Goal: Transaction & Acquisition: Purchase product/service

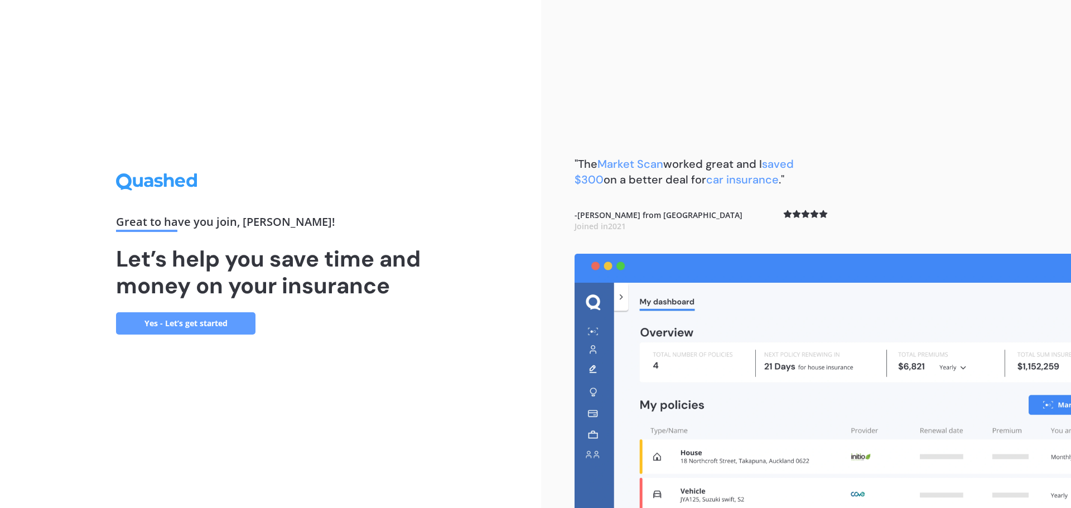
click at [189, 327] on link "Yes - Let’s get started" at bounding box center [185, 323] width 139 height 22
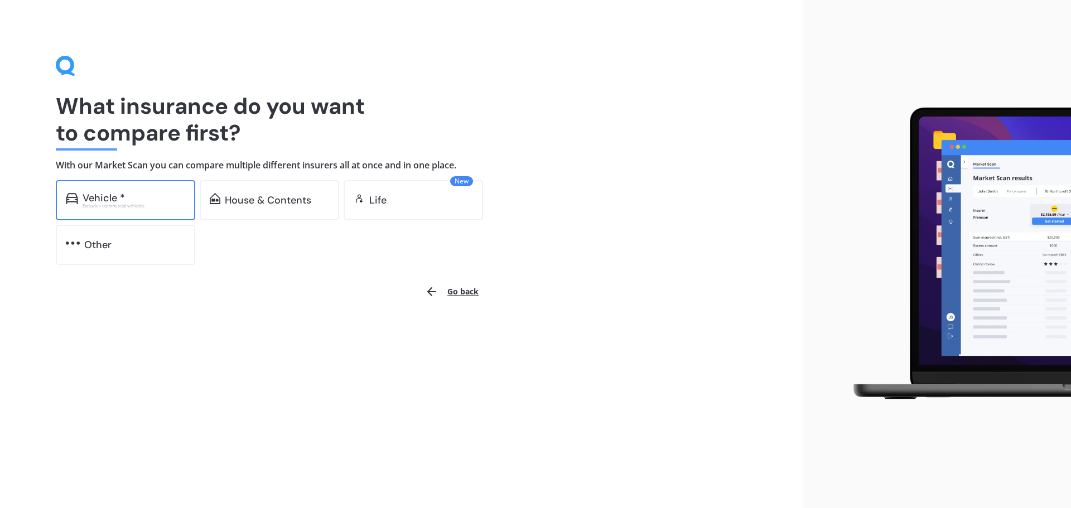
click at [109, 201] on div "Vehicle *" at bounding box center [104, 197] width 42 height 11
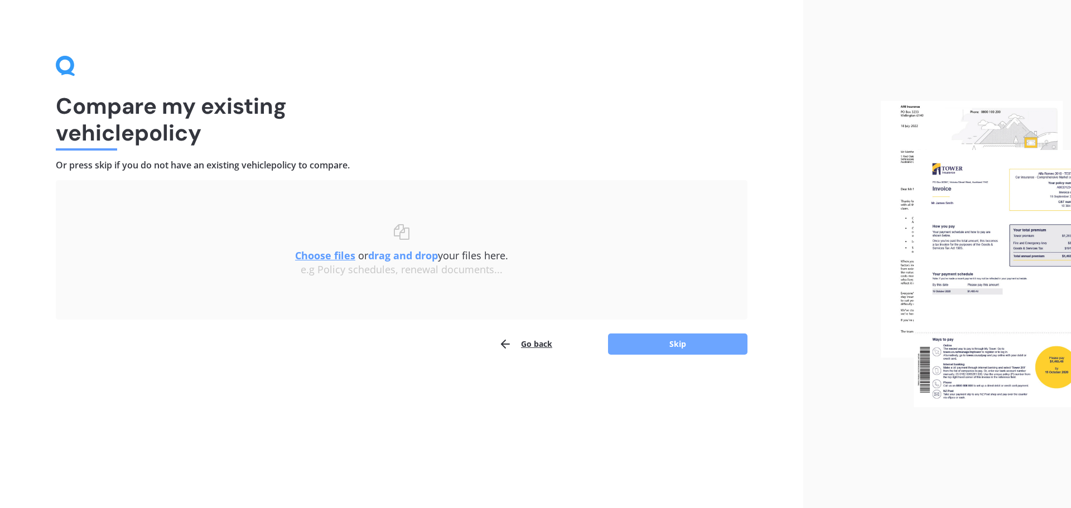
click at [663, 342] on button "Skip" at bounding box center [677, 344] width 139 height 21
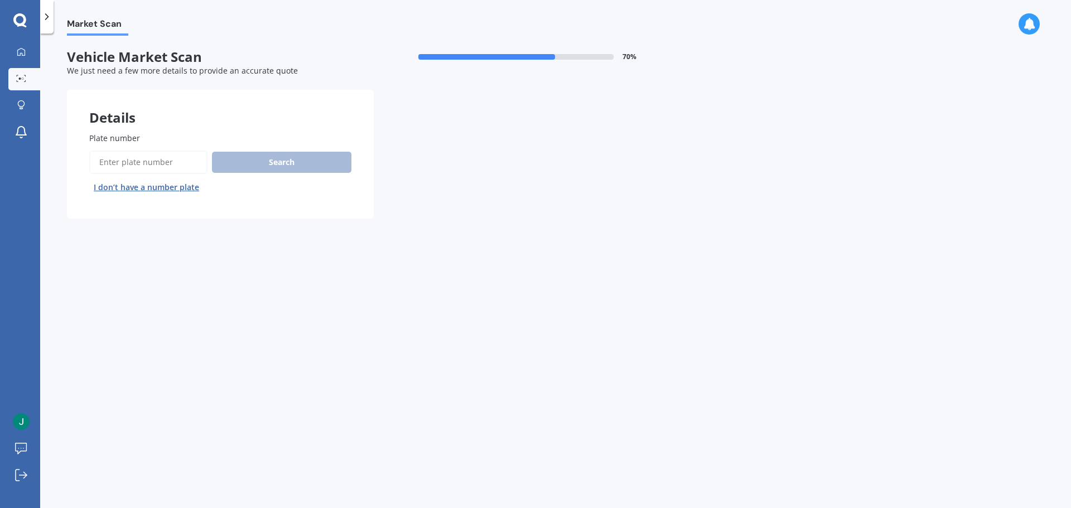
click at [170, 135] on label "Plate number" at bounding box center [218, 138] width 258 height 12
click at [170, 151] on input "Plate number" at bounding box center [148, 162] width 118 height 23
type input "ntz482"
click at [262, 161] on button "Search" at bounding box center [281, 162] width 139 height 21
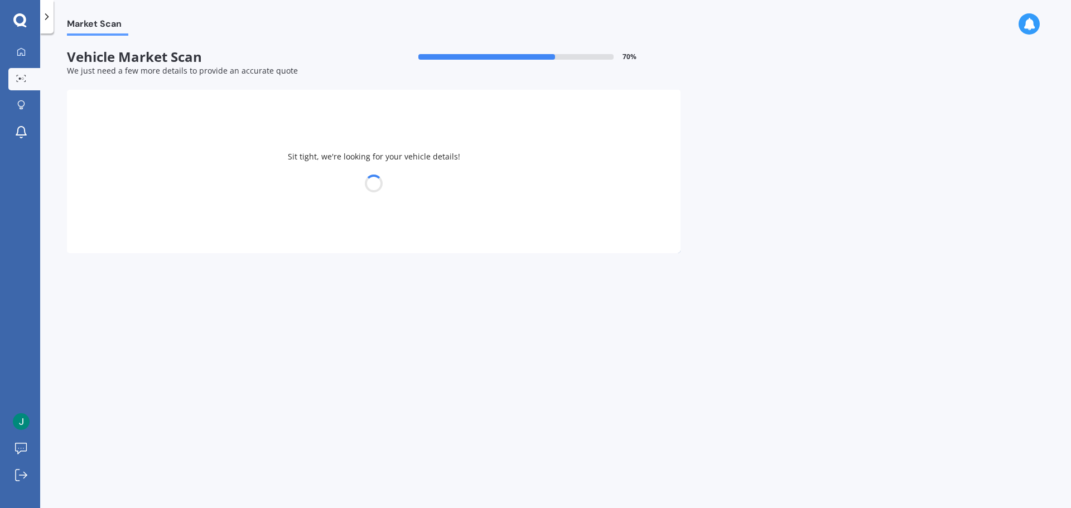
select select "VOLKSWAGEN"
select select "PASSAT"
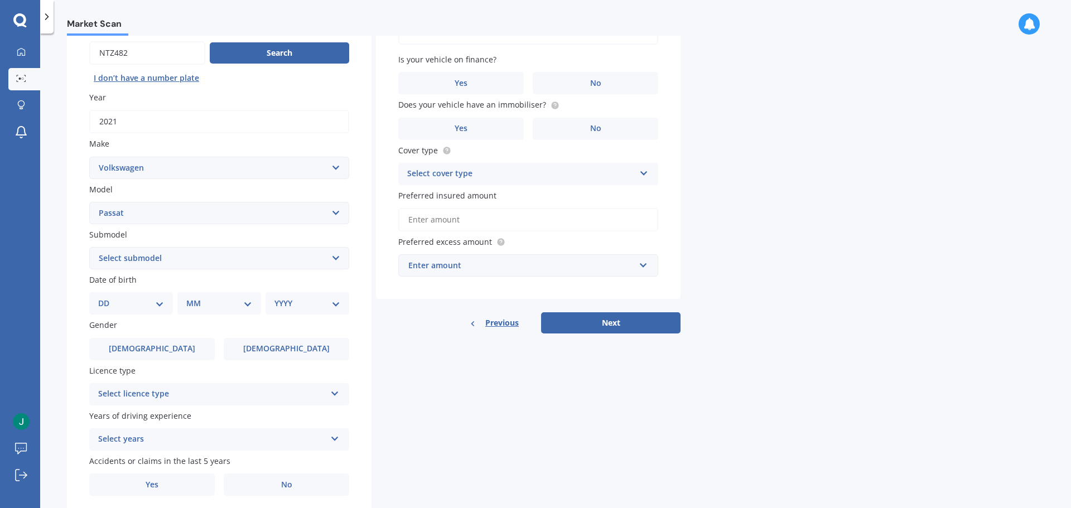
scroll to position [37, 0]
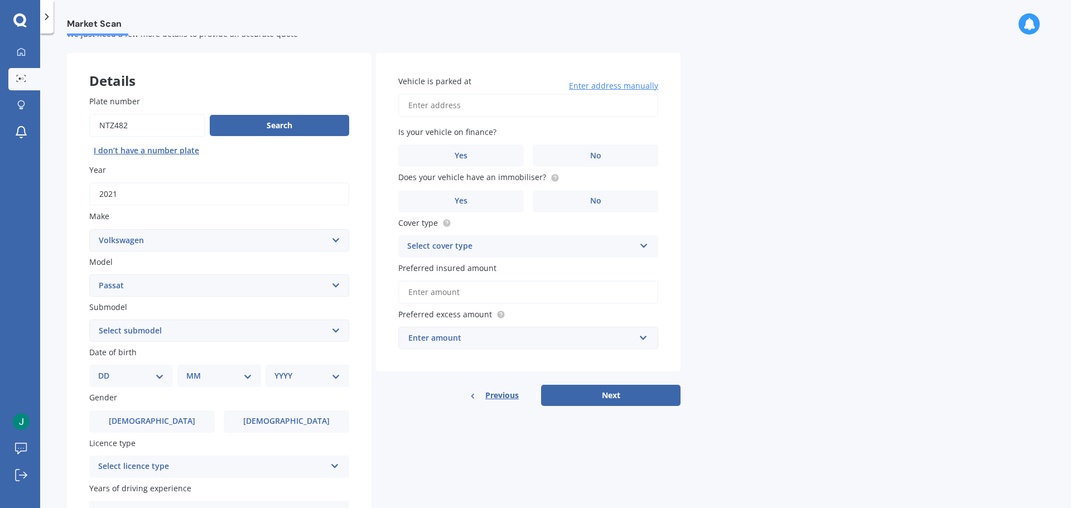
click at [472, 109] on input "Vehicle is parked at" at bounding box center [528, 105] width 260 height 23
click at [740, 132] on div "Market Scan Vehicle Market Scan 70 % We just need a few more details to provide…" at bounding box center [555, 273] width 1031 height 475
click at [588, 156] on label "No" at bounding box center [595, 155] width 125 height 22
click at [0, 0] on input "No" at bounding box center [0, 0] width 0 height 0
click at [594, 199] on span "No" at bounding box center [595, 200] width 11 height 9
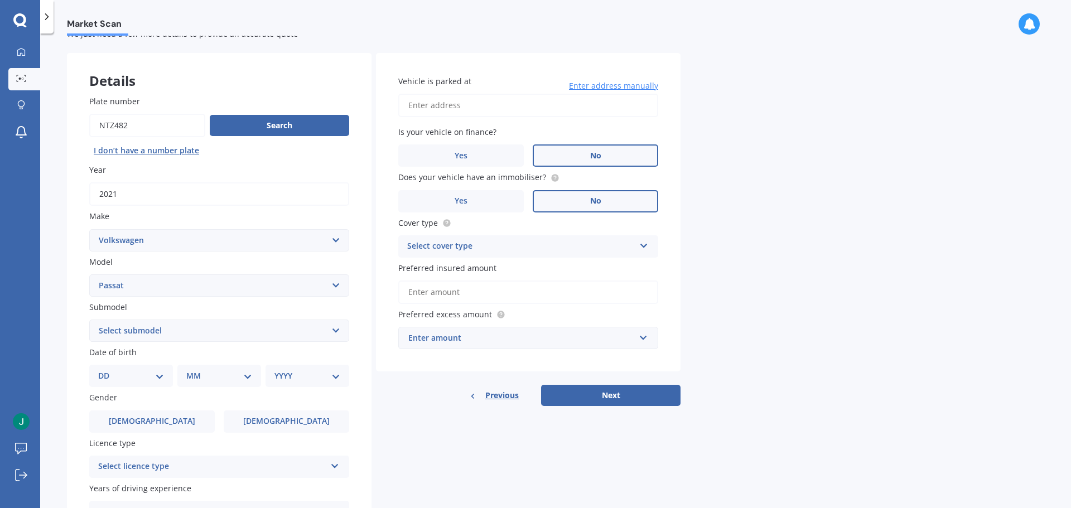
click at [0, 0] on input "No" at bounding box center [0, 0] width 0 height 0
click at [646, 246] on icon at bounding box center [643, 244] width 9 height 8
click at [495, 265] on div "Comprehensive" at bounding box center [528, 268] width 259 height 20
click at [452, 293] on input "Preferred insured amount" at bounding box center [528, 292] width 260 height 23
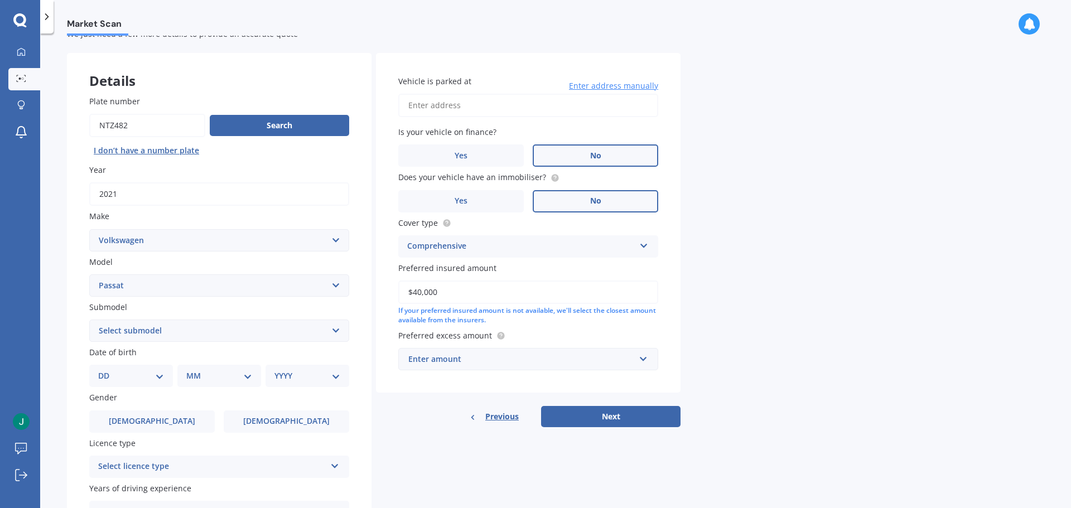
type input "$40,000"
click at [456, 363] on div "Enter amount" at bounding box center [521, 359] width 226 height 12
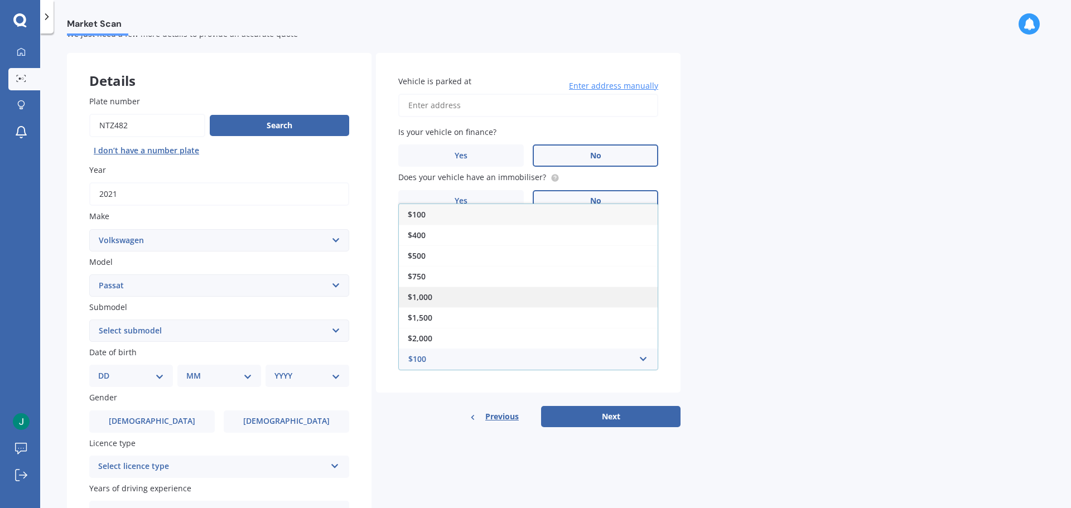
click at [425, 298] on span "$1,000" at bounding box center [420, 297] width 25 height 11
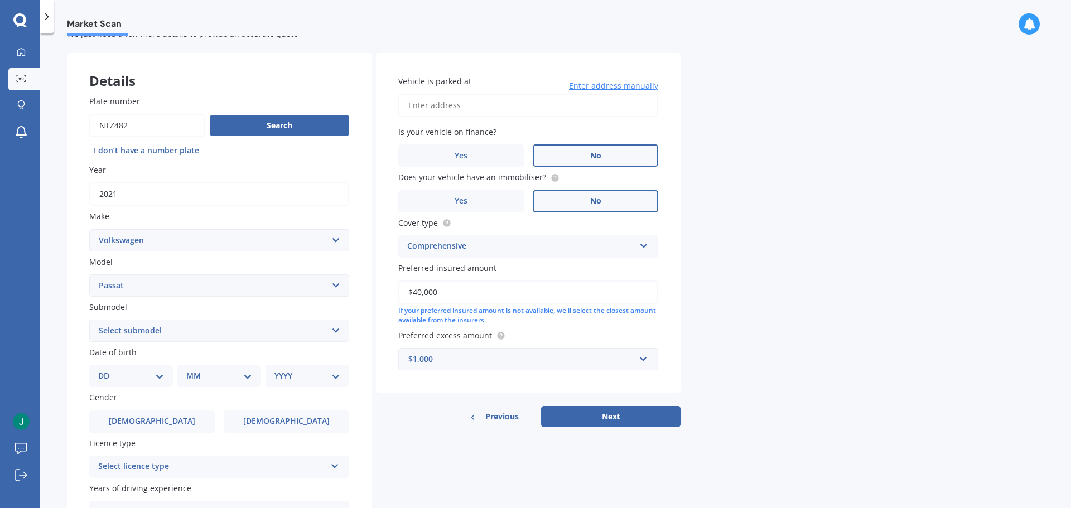
click at [336, 330] on select "Select submodel (All other) 1.4T Staion Wagon 1.8 non turbo 1.8 turbo 2.0 T FSI…" at bounding box center [219, 331] width 260 height 22
click at [453, 22] on div "Market Scan" at bounding box center [555, 18] width 1031 height 36
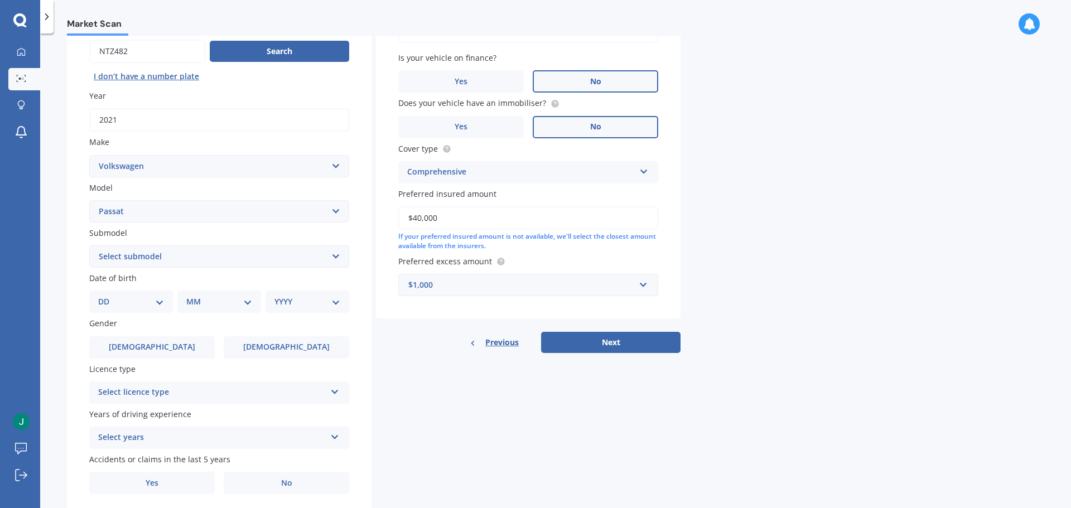
scroll to position [112, 0]
click at [236, 262] on select "Select submodel (All other) 1.4T Staion Wagon 1.8 non turbo 1.8 turbo 2.0 T FSI…" at bounding box center [219, 256] width 260 height 22
select select "2.0 TDI"
click at [89, 245] on select "Select submodel (All other) 1.4T Staion Wagon 1.8 non turbo 1.8 turbo 2.0 T FSI…" at bounding box center [219, 256] width 260 height 22
click at [158, 345] on span "[DEMOGRAPHIC_DATA]" at bounding box center [152, 346] width 89 height 9
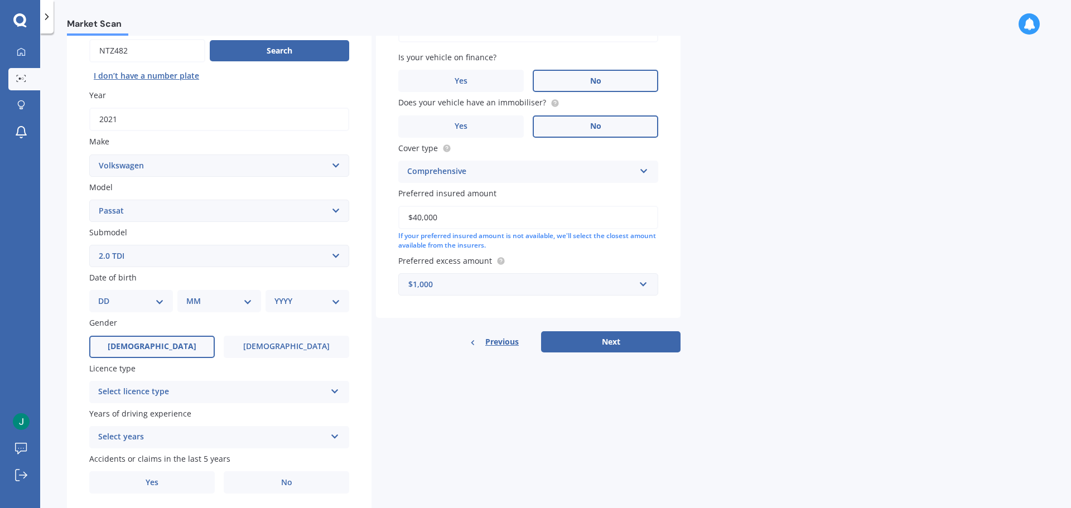
click at [0, 0] on input "[DEMOGRAPHIC_DATA]" at bounding box center [0, 0] width 0 height 0
click at [172, 394] on div "Select licence type" at bounding box center [212, 391] width 228 height 13
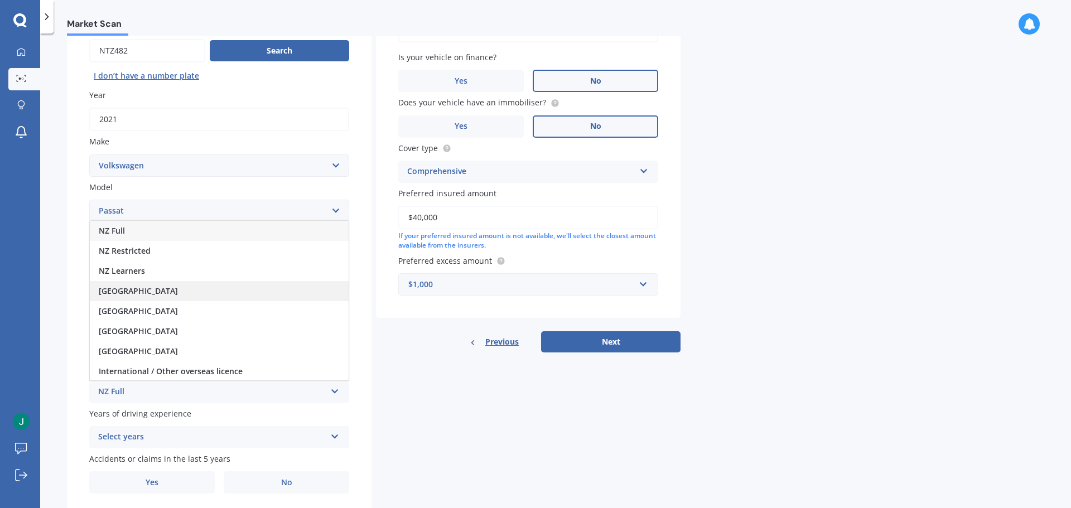
click at [117, 290] on span "[GEOGRAPHIC_DATA]" at bounding box center [138, 291] width 79 height 11
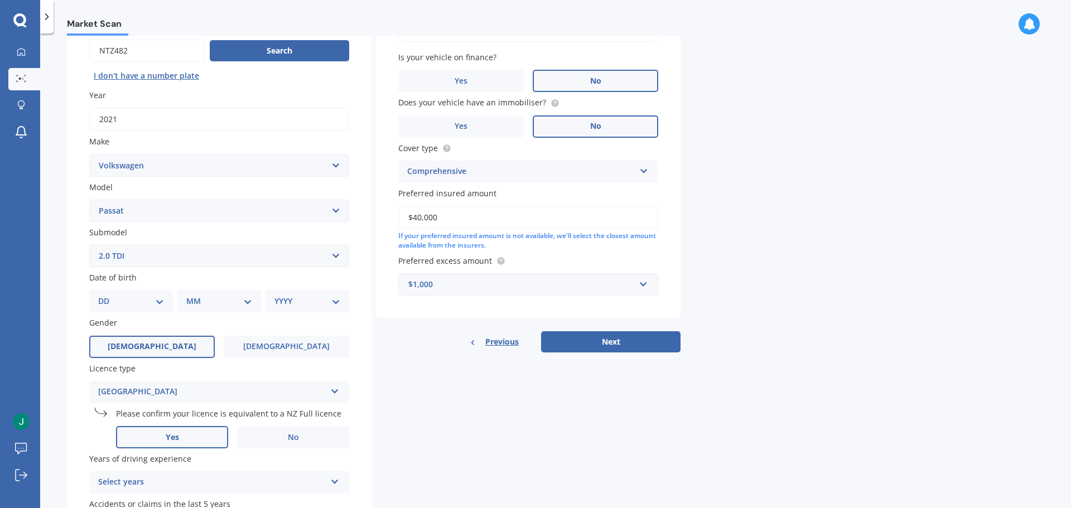
click at [192, 439] on label "Yes" at bounding box center [172, 437] width 112 height 22
click at [0, 0] on input "Yes" at bounding box center [0, 0] width 0 height 0
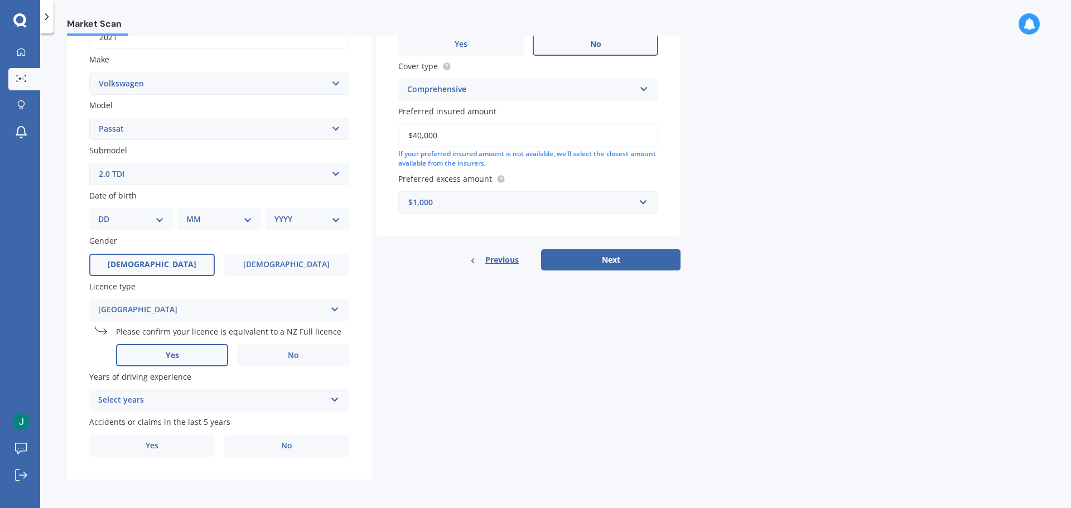
scroll to position [194, 0]
click at [336, 399] on icon at bounding box center [334, 397] width 9 height 8
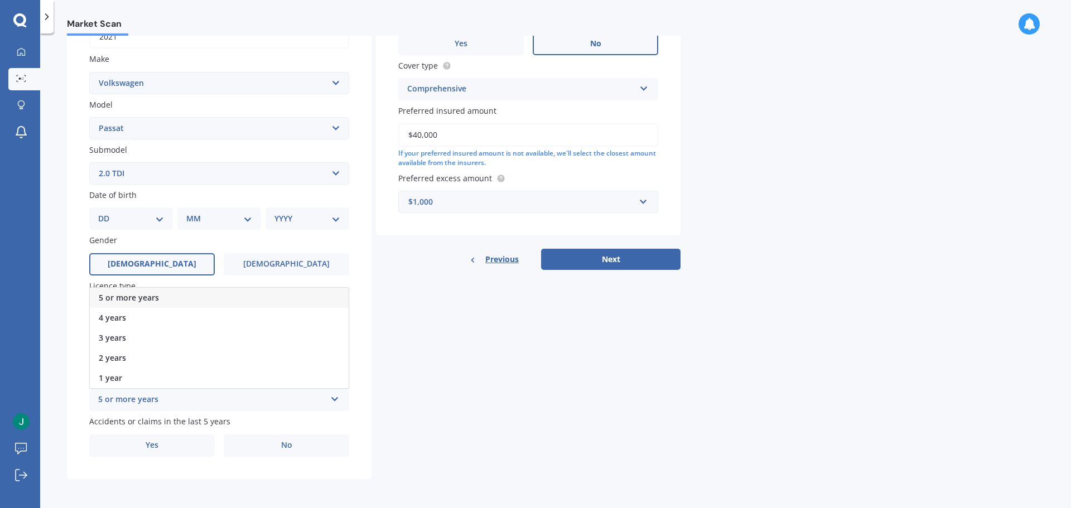
click at [217, 404] on div "5 or more years" at bounding box center [212, 399] width 228 height 13
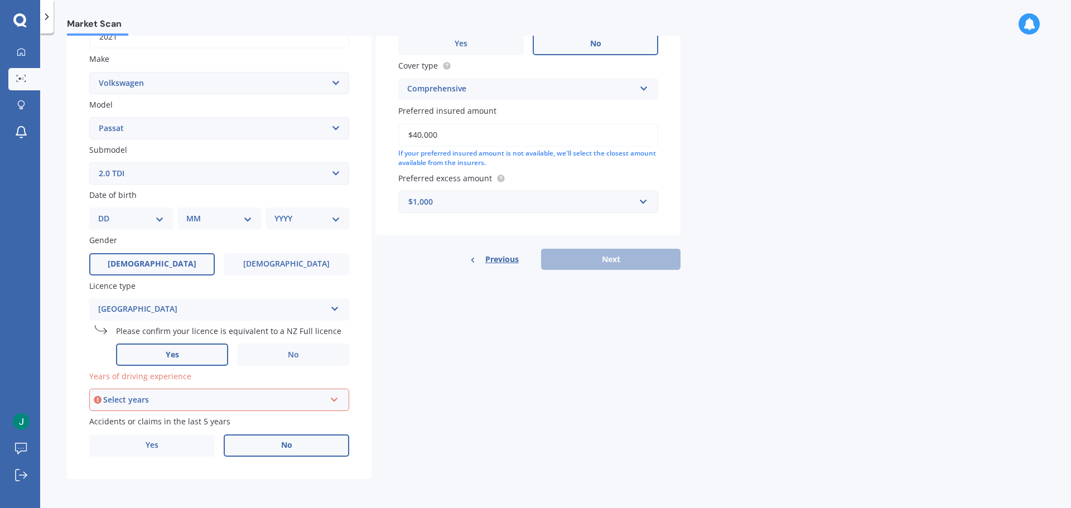
click at [284, 446] on span "No" at bounding box center [286, 445] width 11 height 9
click at [0, 0] on input "No" at bounding box center [0, 0] width 0 height 0
click at [332, 398] on icon at bounding box center [334, 398] width 9 height 8
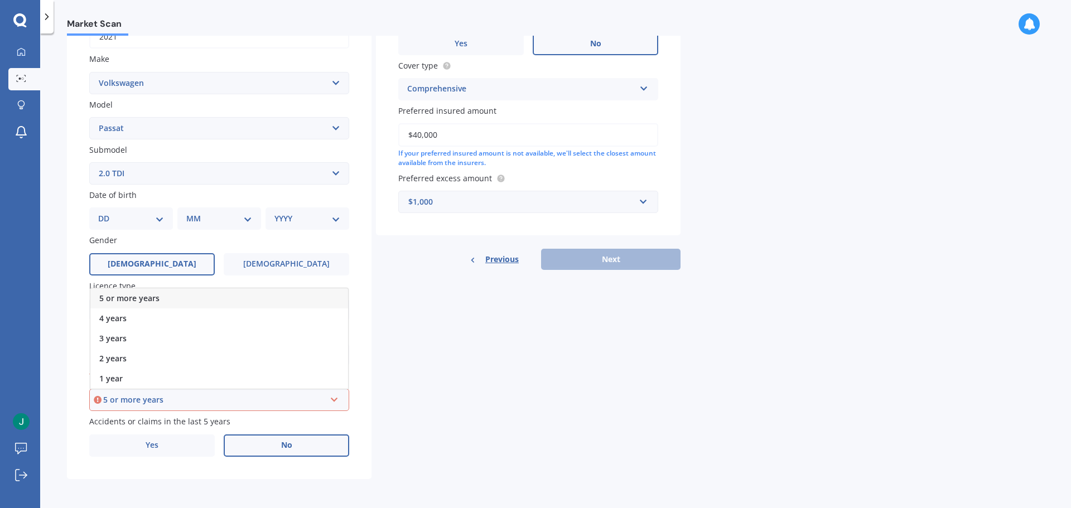
click at [119, 401] on div "5 or more years" at bounding box center [214, 400] width 222 height 12
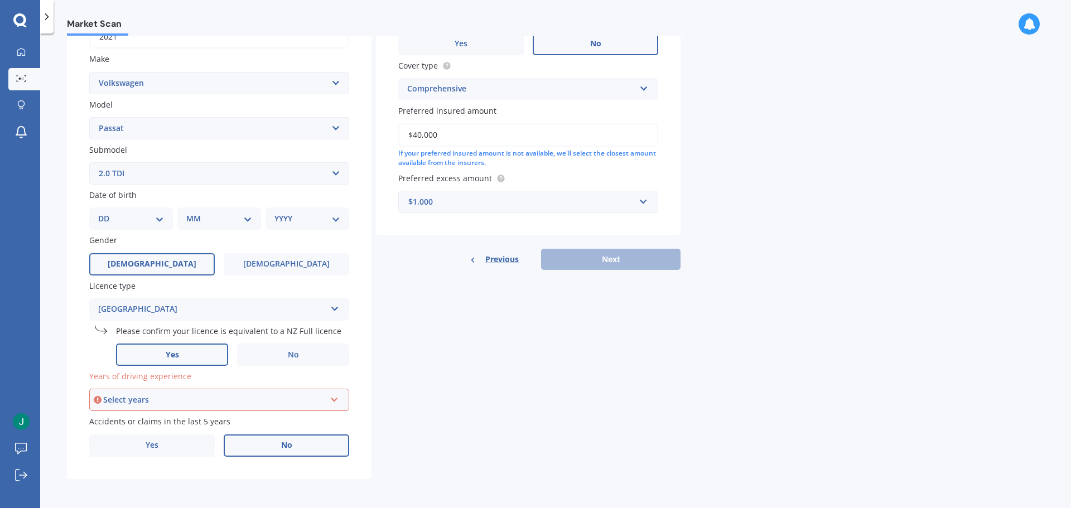
click at [133, 401] on div "Select years" at bounding box center [214, 400] width 222 height 12
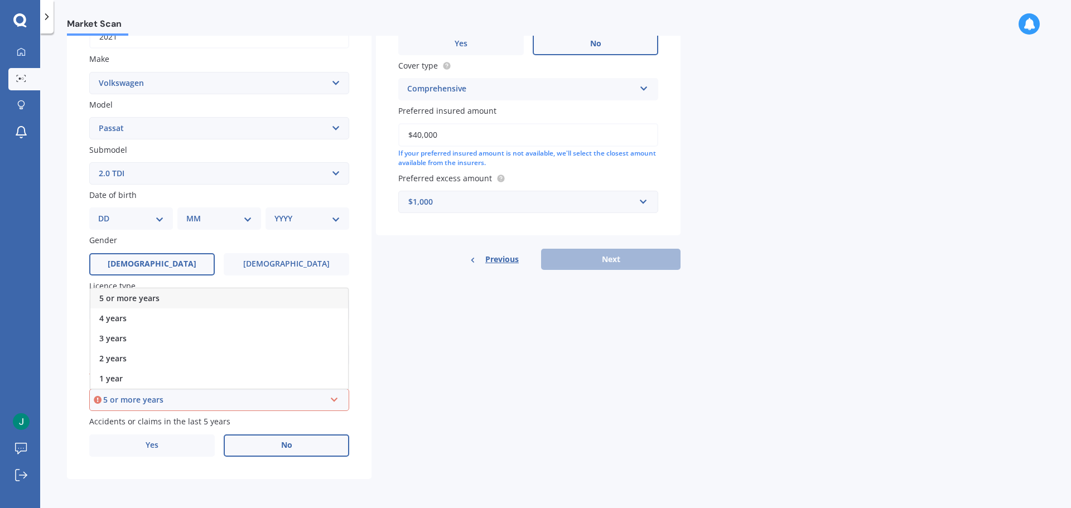
click at [153, 296] on span "5 or more years" at bounding box center [129, 298] width 60 height 11
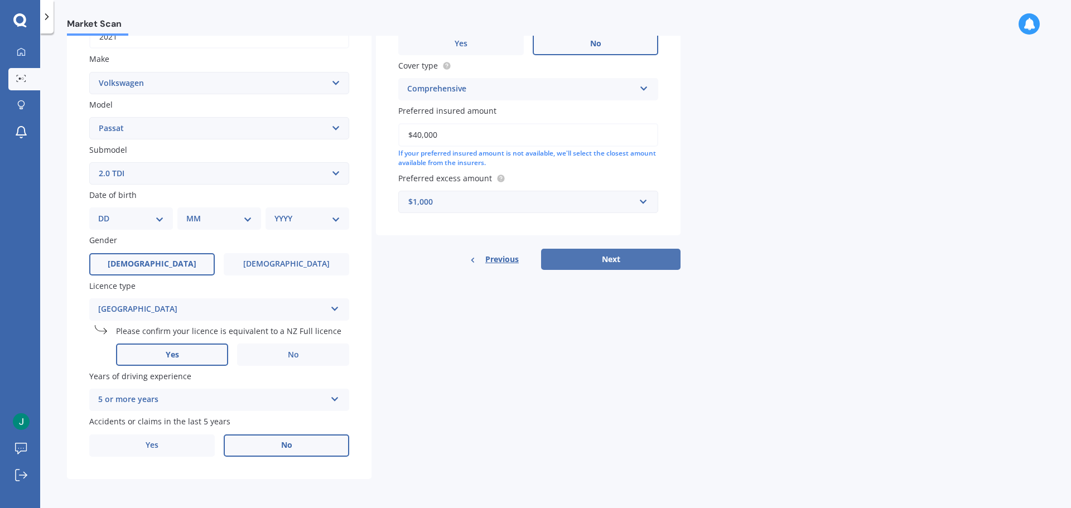
click at [615, 260] on button "Next" at bounding box center [610, 259] width 139 height 21
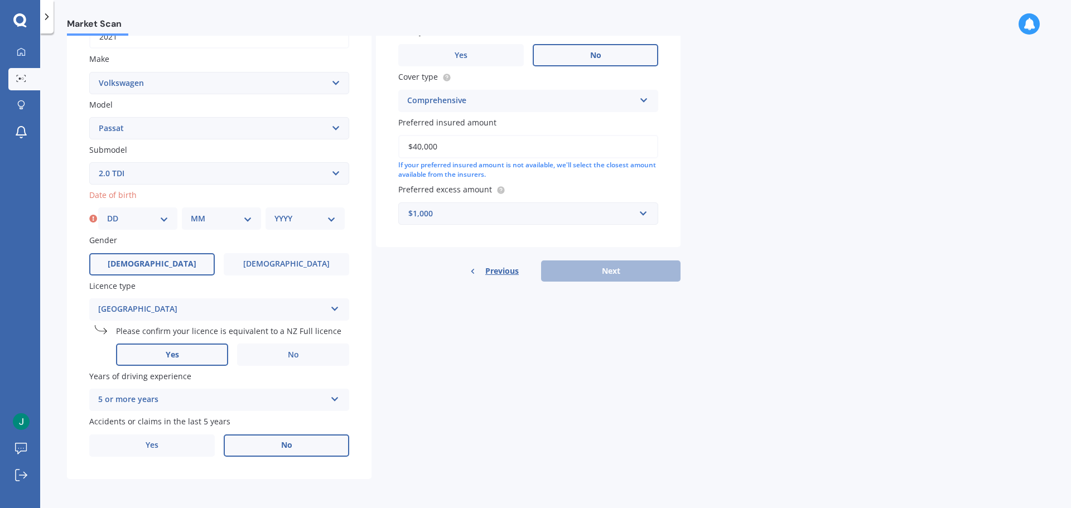
click at [159, 216] on select "DD 01 02 03 04 05 06 07 08 09 10 11 12 13 14 15 16 17 18 19 20 21 22 23 24 25 2…" at bounding box center [137, 219] width 61 height 12
select select "13"
click at [107, 213] on select "DD 01 02 03 04 05 06 07 08 09 10 11 12 13 14 15 16 17 18 19 20 21 22 23 24 25 2…" at bounding box center [137, 219] width 61 height 12
click at [221, 221] on select "MM 01 02 03 04 05 06 07 08 09 10 11 12" at bounding box center [221, 219] width 61 height 12
select select "05"
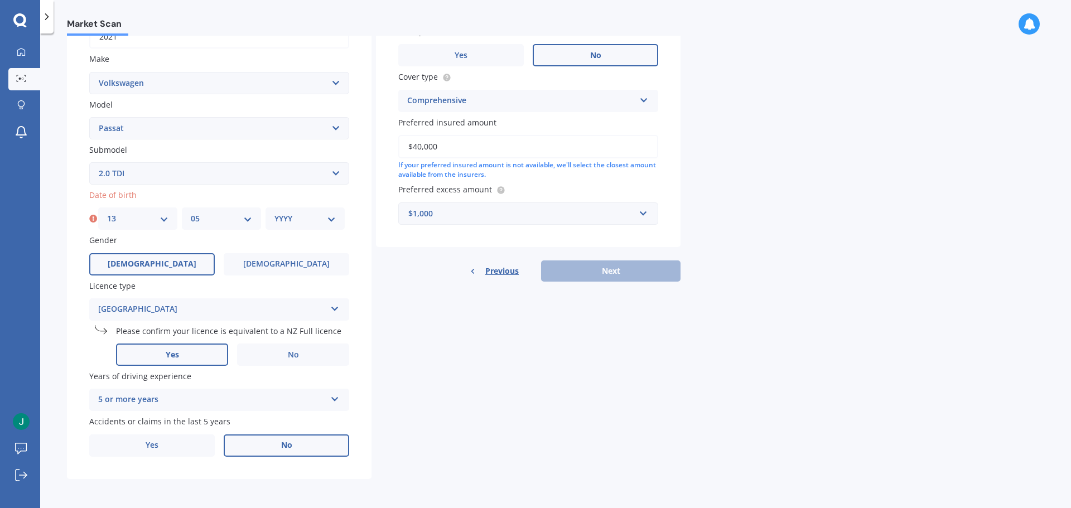
click at [191, 213] on select "MM 01 02 03 04 05 06 07 08 09 10 11 12" at bounding box center [221, 219] width 61 height 12
click at [289, 218] on select "YYYY 2025 2024 2023 2022 2021 2020 2019 2018 2017 2016 2015 2014 2013 2012 2011…" at bounding box center [304, 219] width 61 height 12
select select "1963"
click at [274, 213] on select "YYYY 2025 2024 2023 2022 2021 2020 2019 2018 2017 2016 2015 2014 2013 2012 2011…" at bounding box center [304, 219] width 61 height 12
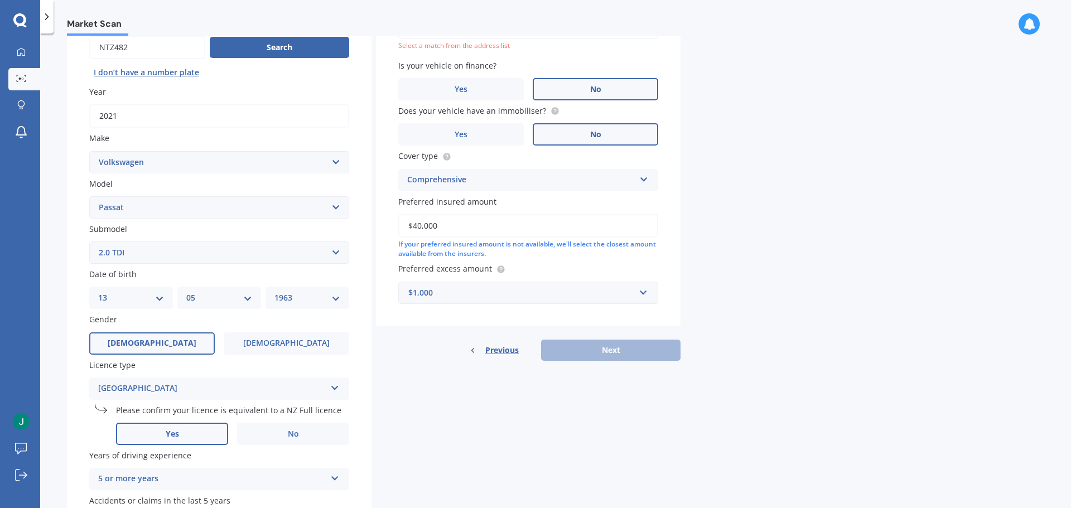
scroll to position [76, 0]
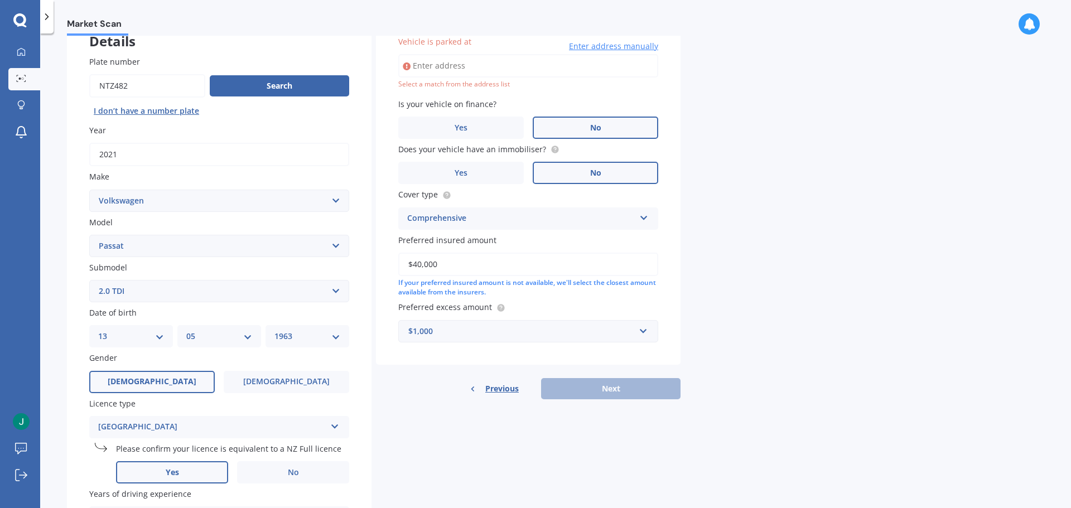
click at [467, 69] on input "Vehicle is parked at" at bounding box center [528, 65] width 260 height 23
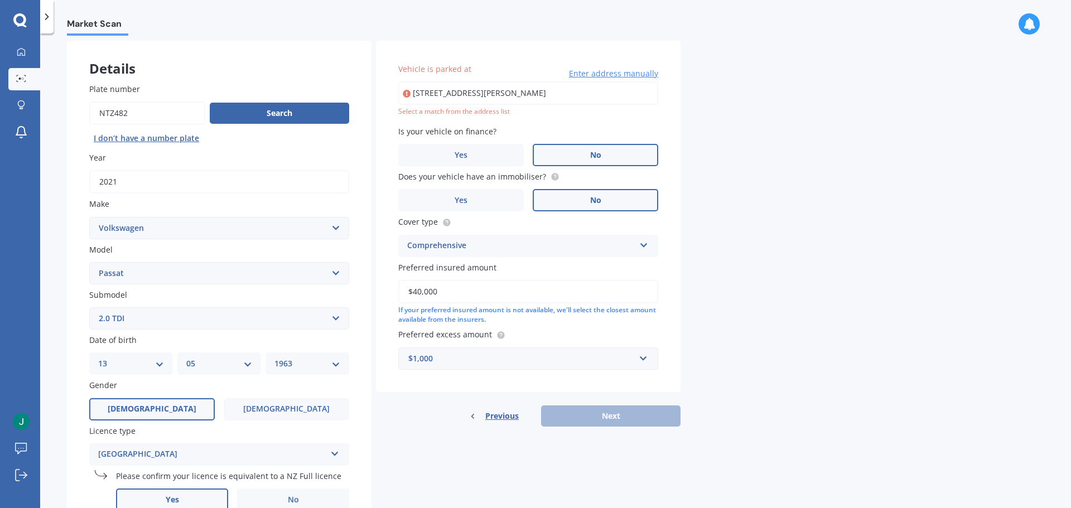
scroll to position [0, 0]
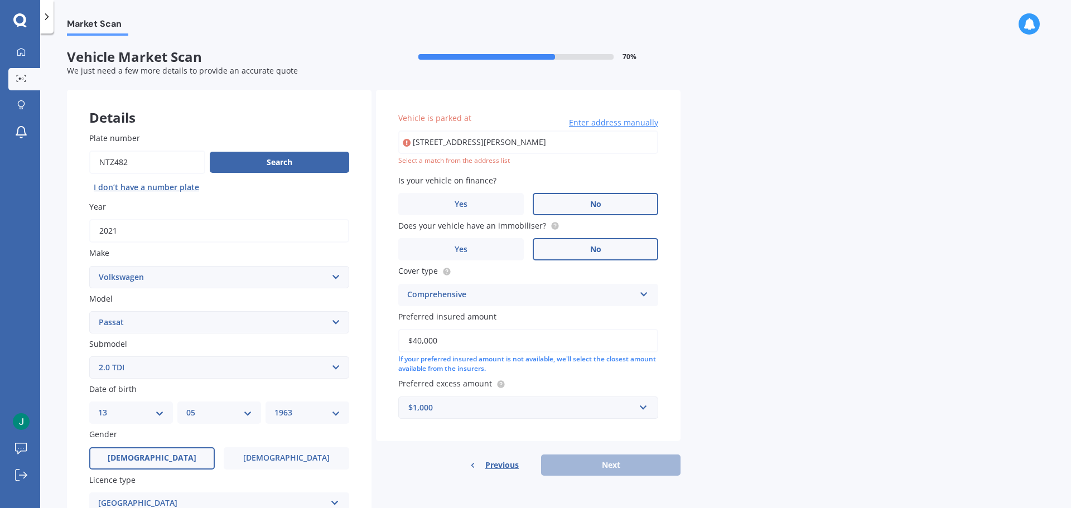
click at [492, 141] on input "[STREET_ADDRESS][PERSON_NAME]" at bounding box center [528, 142] width 260 height 23
click at [612, 140] on input "[STREET_ADDRESS][PERSON_NAME]" at bounding box center [528, 142] width 260 height 23
click at [527, 147] on input "[STREET_ADDRESS][PERSON_NAME]" at bounding box center [528, 142] width 260 height 23
type input "[STREET_ADDRESS][PERSON_NAME]"
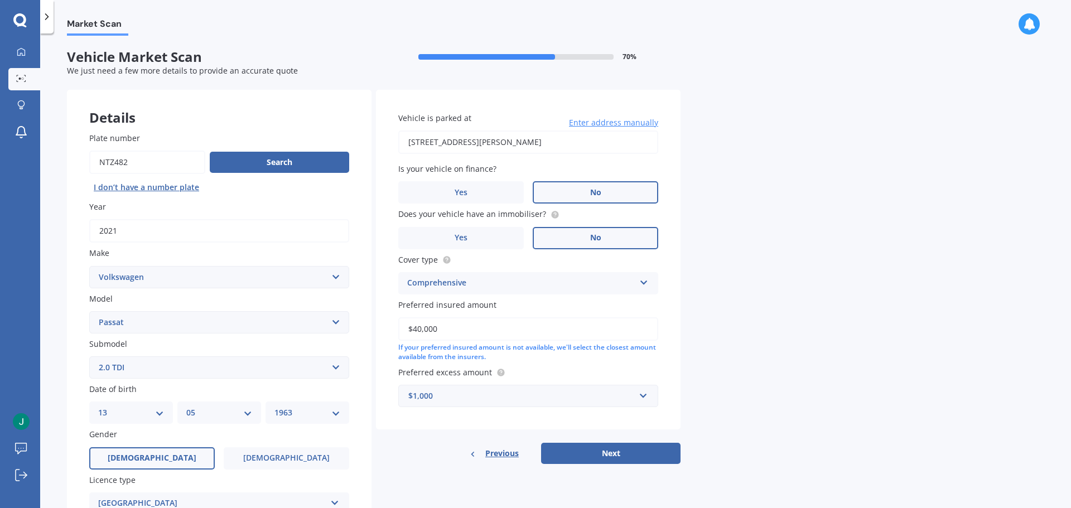
scroll to position [112, 0]
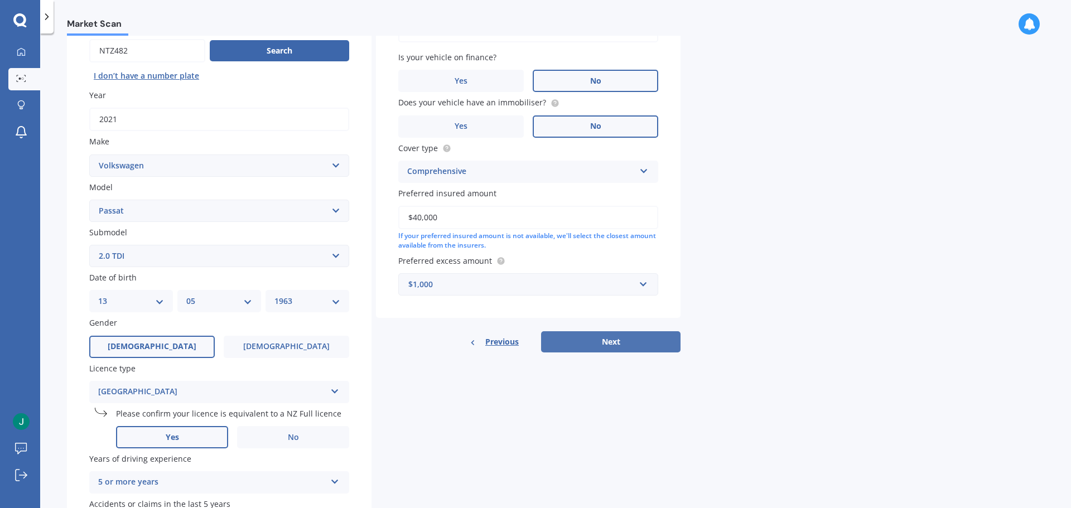
click at [622, 342] on button "Next" at bounding box center [610, 341] width 139 height 21
select select "13"
select select "05"
select select "1963"
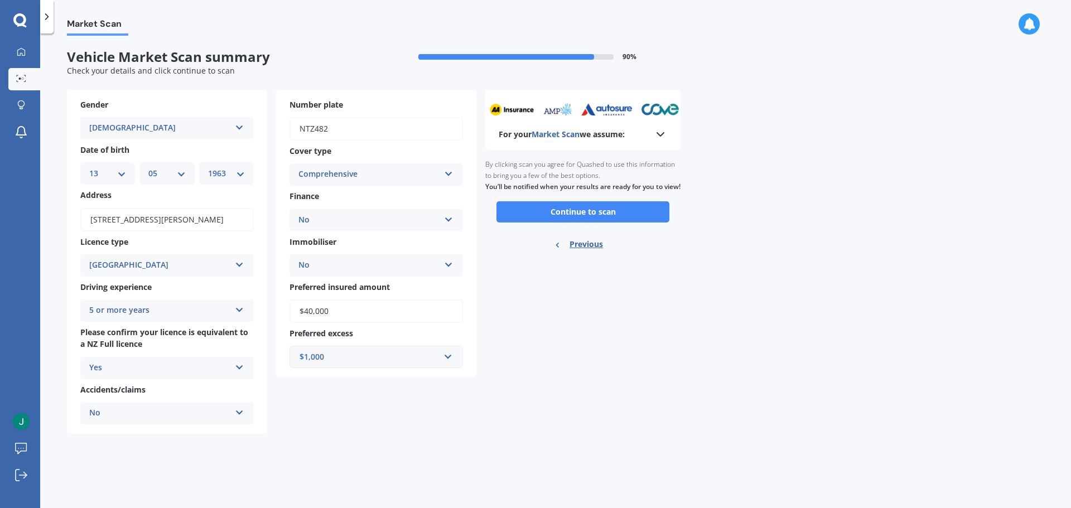
scroll to position [0, 0]
click at [609, 223] on button "Continue to scan" at bounding box center [582, 211] width 173 height 21
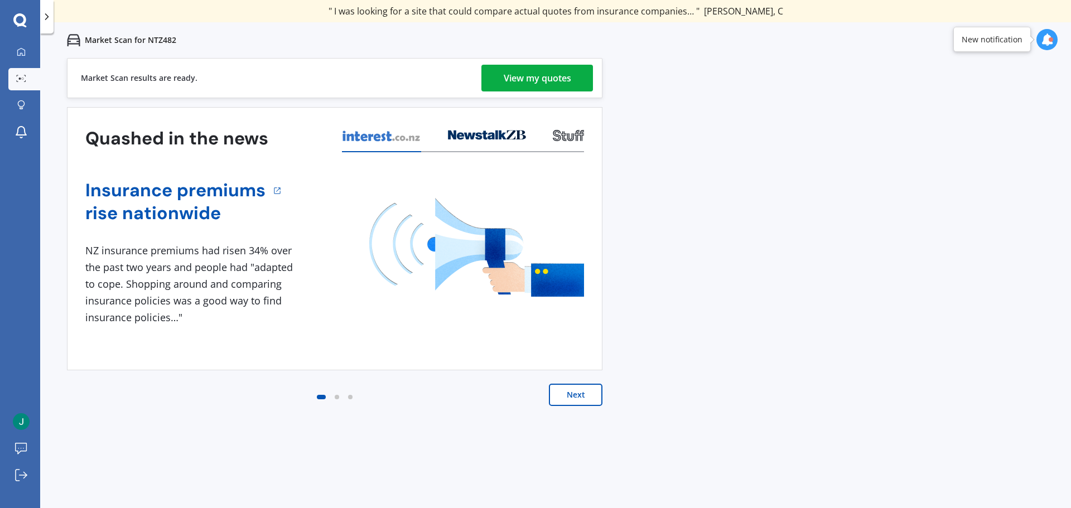
click at [547, 81] on div "View my quotes" at bounding box center [537, 78] width 67 height 27
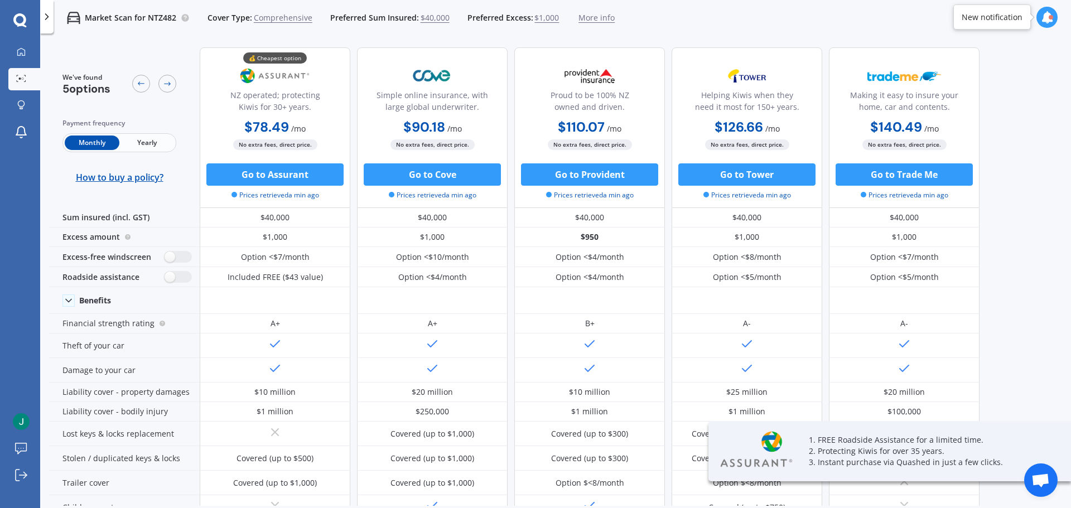
click at [1012, 230] on div "We've found 5 options Payment frequency Monthly Yearly How to buy a policy? 💰 C…" at bounding box center [560, 271] width 1022 height 467
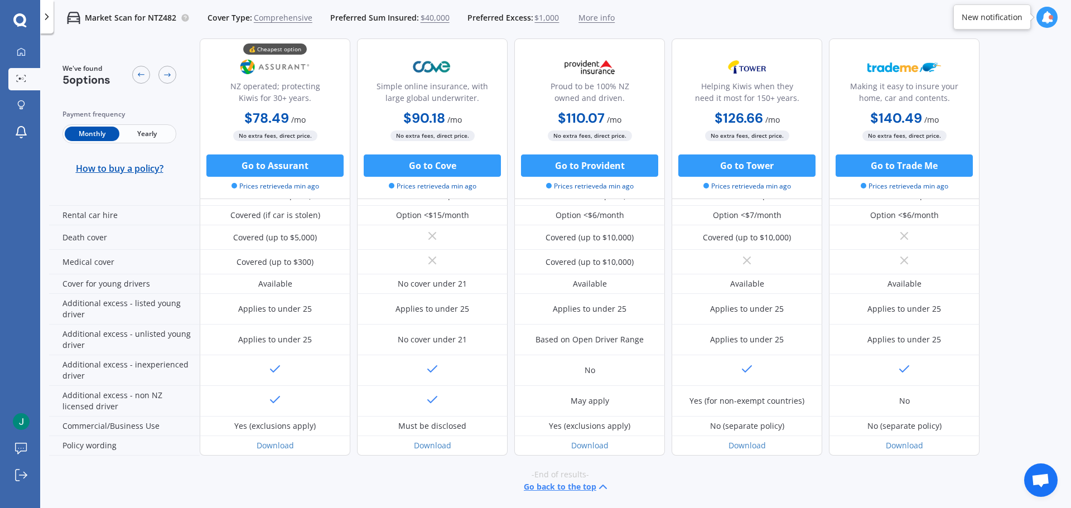
scroll to position [487, 0]
